Goal: Task Accomplishment & Management: Manage account settings

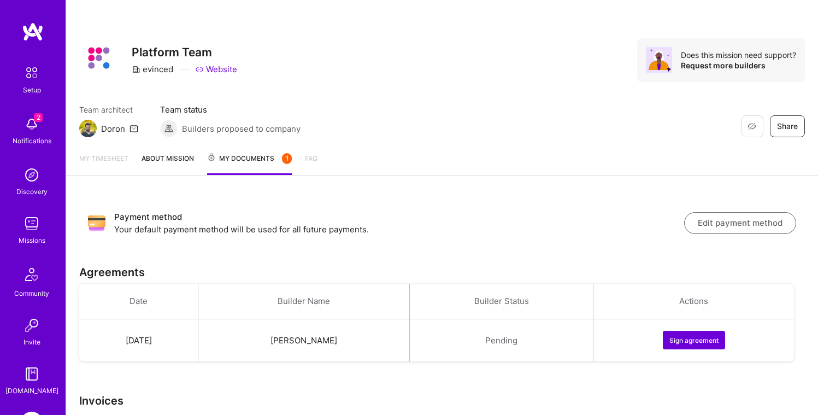
click at [474, 230] on p "Your default payment method will be used for all future payments." at bounding box center [399, 228] width 570 height 11
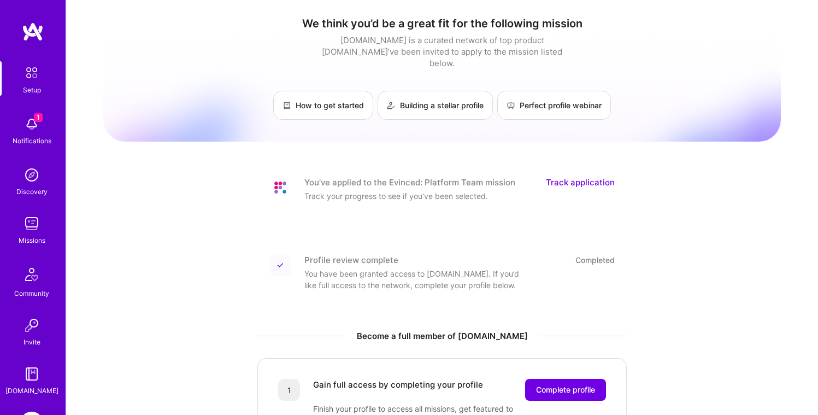
click at [33, 228] on img at bounding box center [32, 223] width 22 height 22
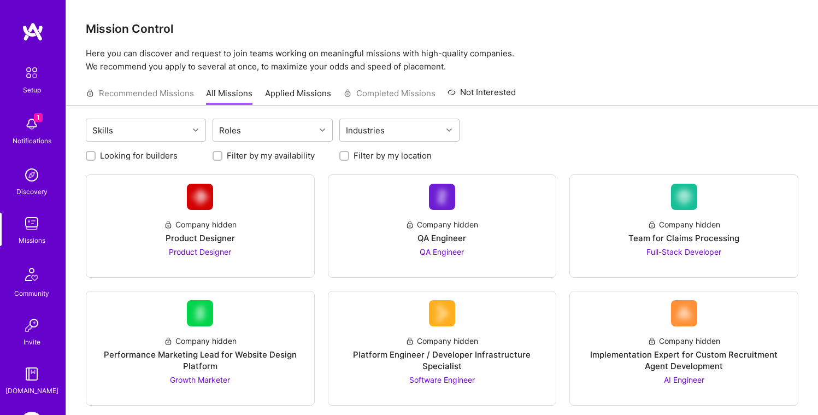
click at [287, 101] on link "Applied Missions" at bounding box center [298, 96] width 66 height 18
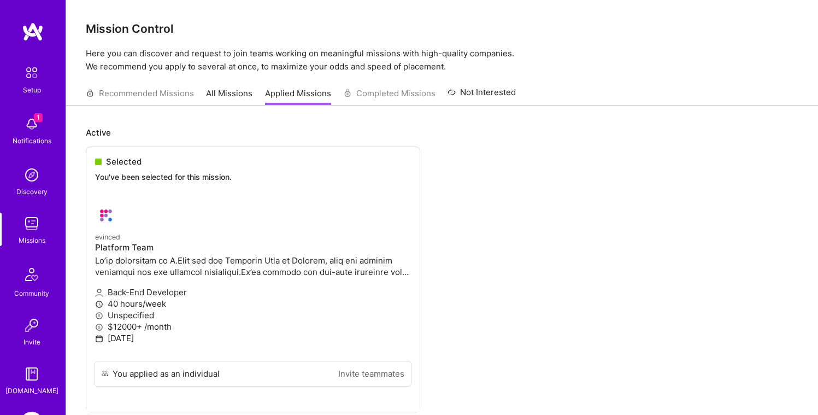
click at [170, 185] on ul "Selected You've been selected for this mission. evinced Platform Team Back-End …" at bounding box center [442, 295] width 712 height 298
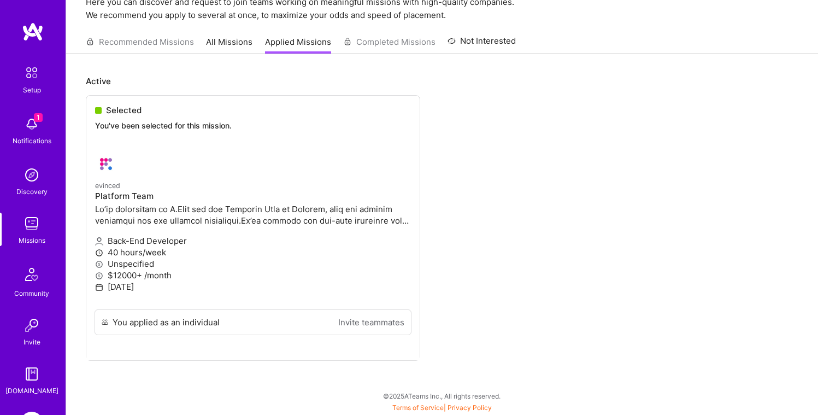
click at [116, 109] on ul "Selected You've been selected for this mission. evinced Platform Team Back-End …" at bounding box center [442, 244] width 712 height 298
click at [119, 117] on ul "Selected You've been selected for this mission. evinced Platform Team Back-End …" at bounding box center [442, 244] width 712 height 298
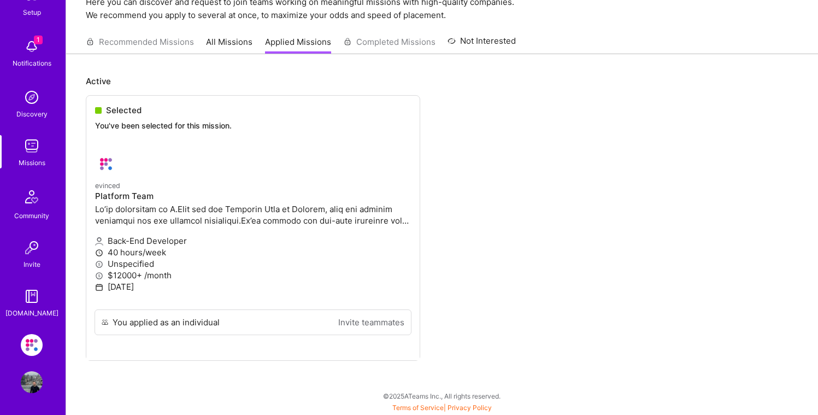
click at [26, 358] on div "Evinced: Platform Team Profile" at bounding box center [32, 363] width 25 height 59
click at [27, 344] on img at bounding box center [32, 345] width 22 height 22
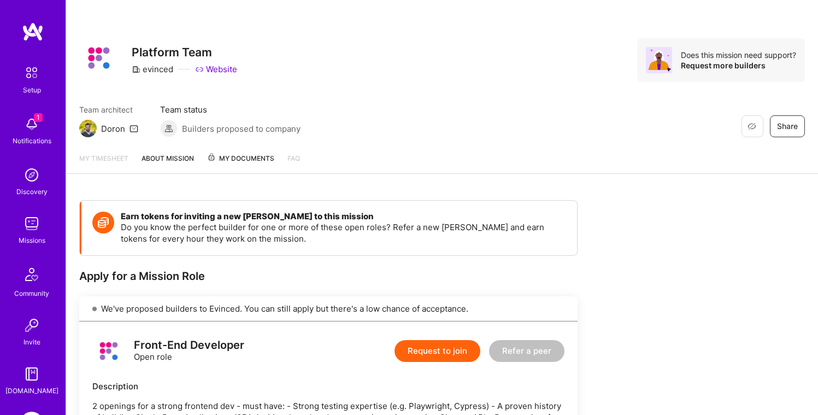
click at [226, 159] on span "My Documents" at bounding box center [240, 158] width 67 height 12
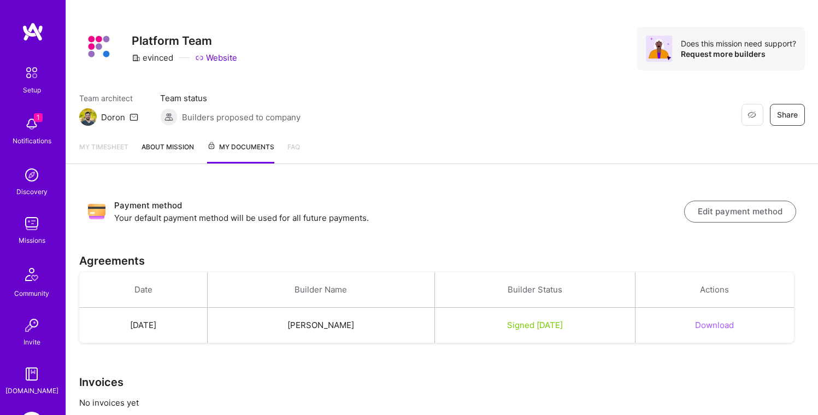
scroll to position [39, 0]
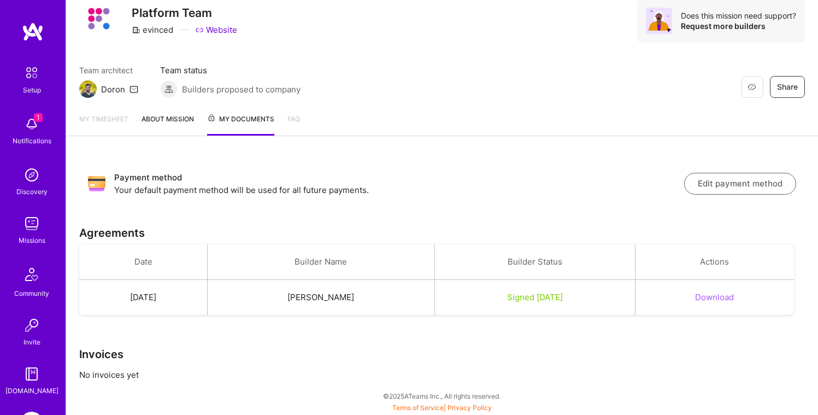
click at [703, 186] on button "Edit payment method" at bounding box center [740, 184] width 112 height 22
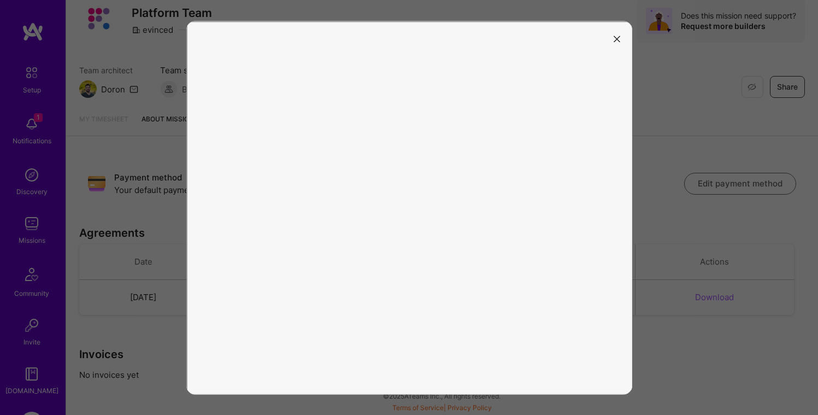
scroll to position [0, 0]
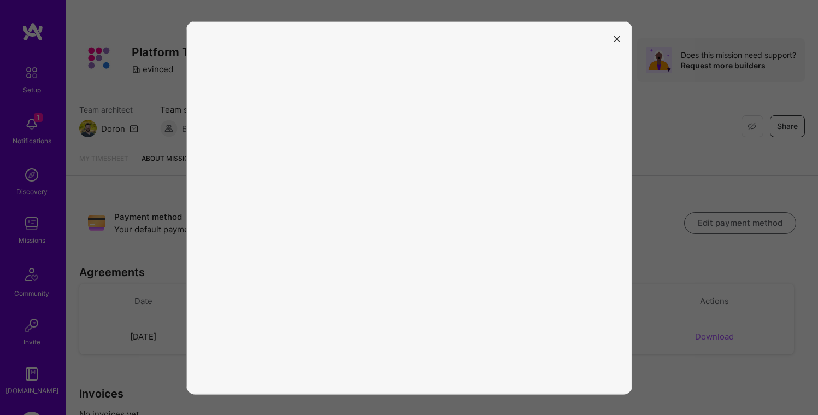
click at [612, 39] on button "modal" at bounding box center [616, 38] width 13 height 18
